Goal: Find specific page/section: Find specific page/section

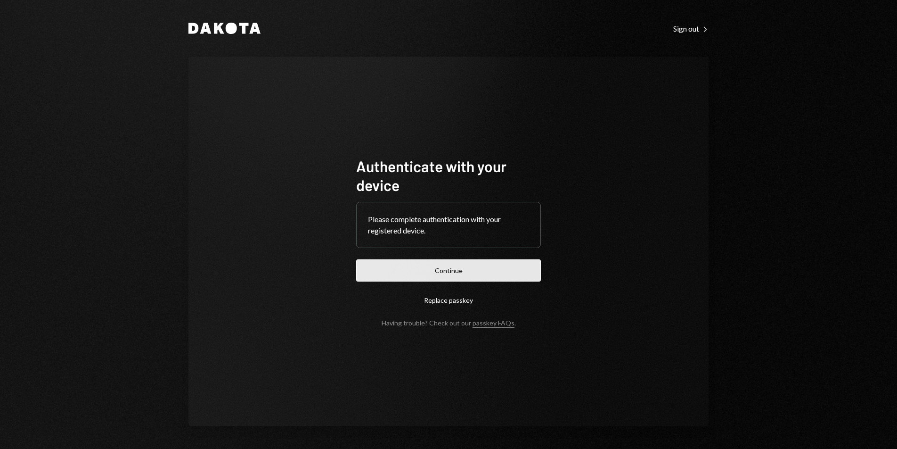
click at [450, 273] on button "Continue" at bounding box center [448, 270] width 185 height 22
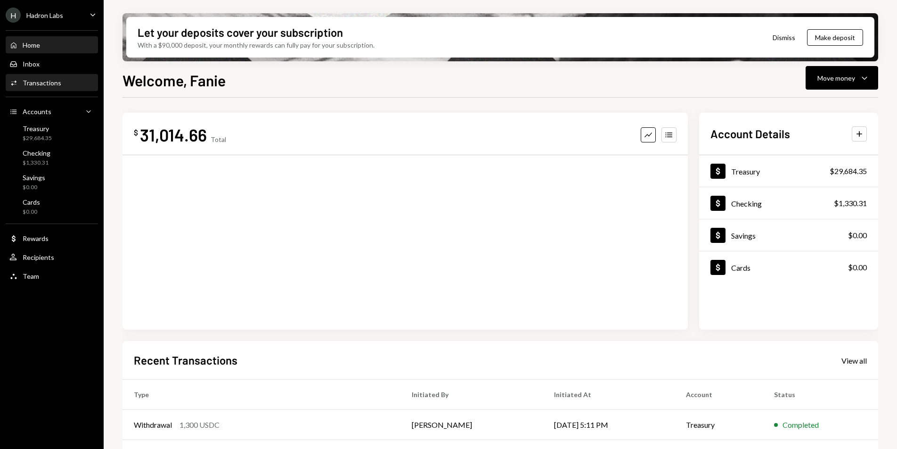
click at [54, 85] on div "Transactions" at bounding box center [42, 83] width 39 height 8
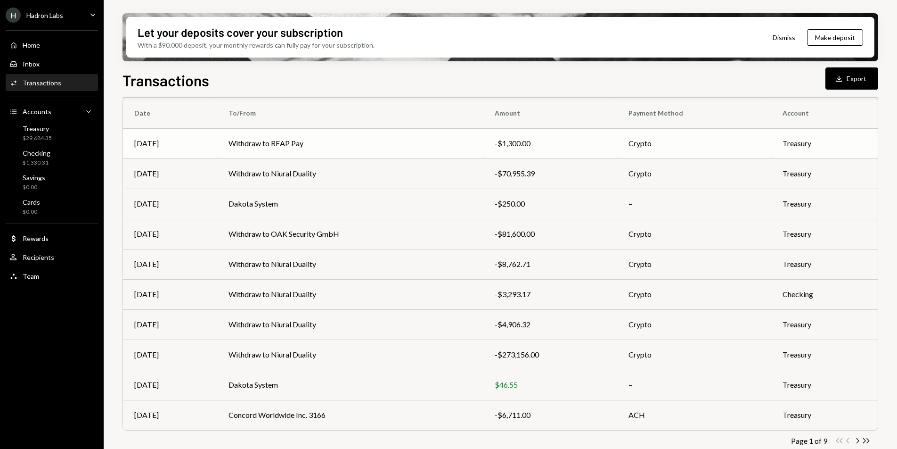
scroll to position [88, 0]
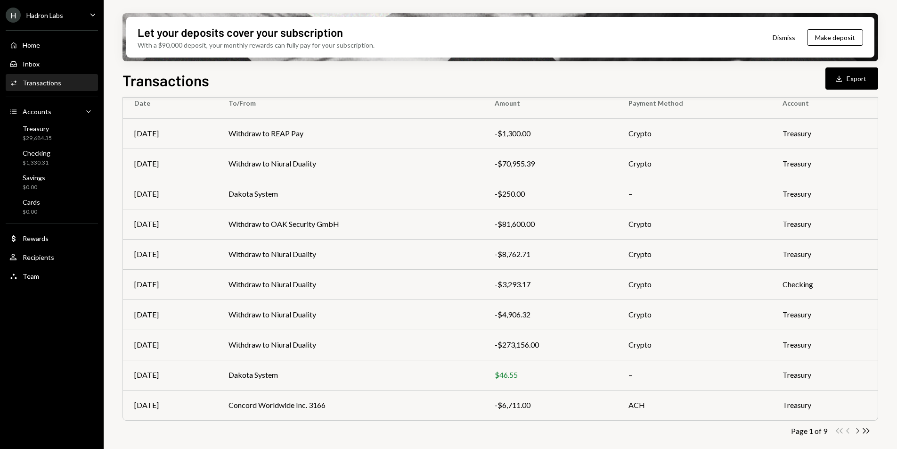
click at [858, 430] on icon "Chevron Right" at bounding box center [857, 430] width 9 height 9
